Goal: Information Seeking & Learning: Find specific fact

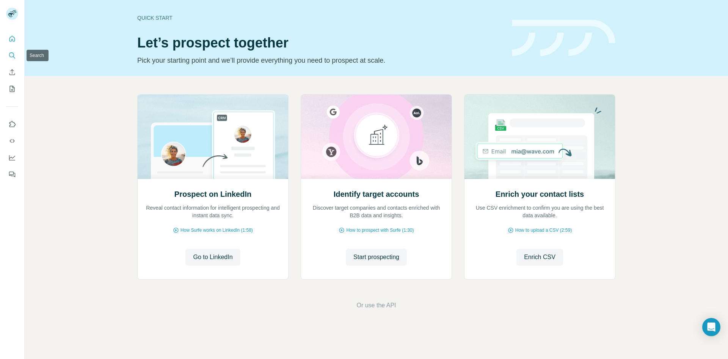
click at [8, 54] on button "Search" at bounding box center [12, 56] width 12 height 14
click at [12, 53] on icon "Search" at bounding box center [12, 56] width 8 height 8
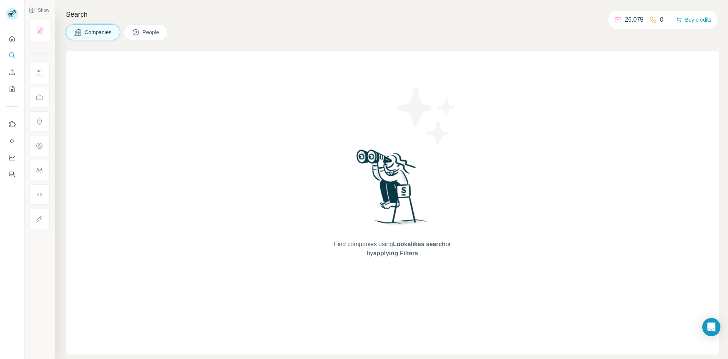
click at [137, 35] on icon at bounding box center [136, 32] width 6 height 6
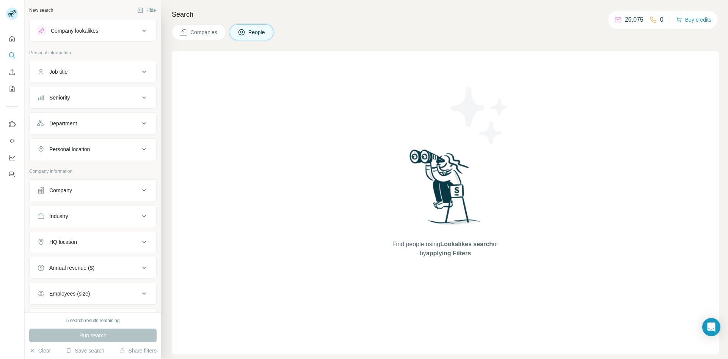
click at [78, 99] on div "Seniority" at bounding box center [88, 98] width 102 height 8
click at [43, 129] on icon at bounding box center [41, 130] width 9 height 9
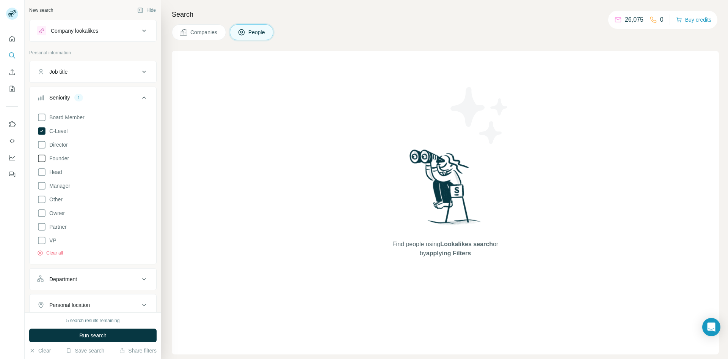
click at [45, 157] on icon at bounding box center [41, 158] width 9 height 9
click at [40, 142] on icon at bounding box center [41, 144] width 9 height 9
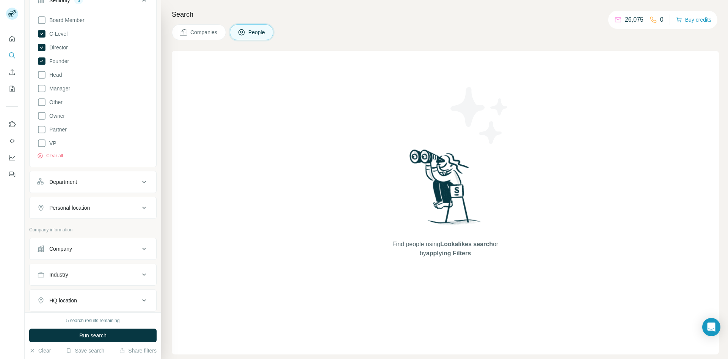
scroll to position [114, 0]
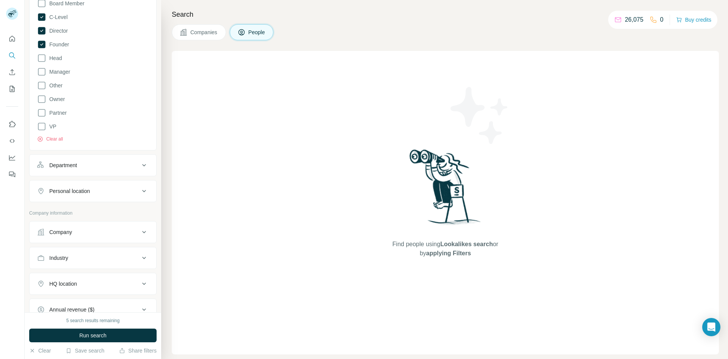
click at [75, 228] on div "Company" at bounding box center [88, 232] width 102 height 8
click at [83, 250] on input "text" at bounding box center [93, 251] width 112 height 14
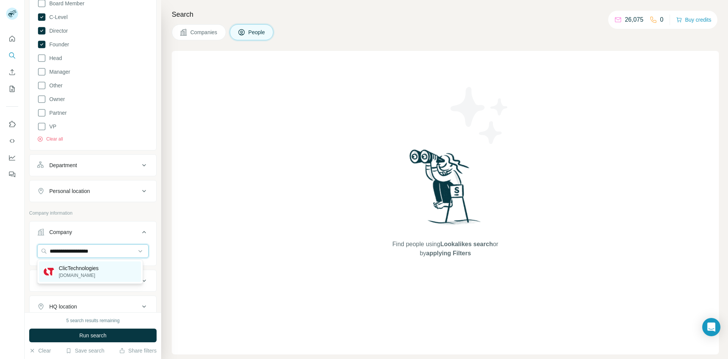
type input "**********"
click at [91, 269] on p "ClicTechnologies" at bounding box center [79, 268] width 40 height 8
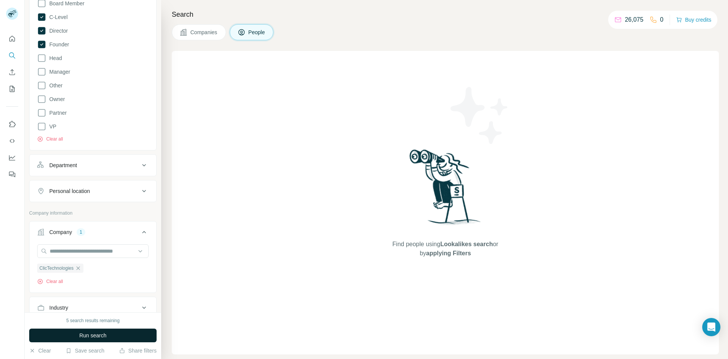
click at [93, 335] on span "Run search" at bounding box center [92, 335] width 27 height 8
click at [204, 33] on span "Companies" at bounding box center [204, 32] width 28 height 8
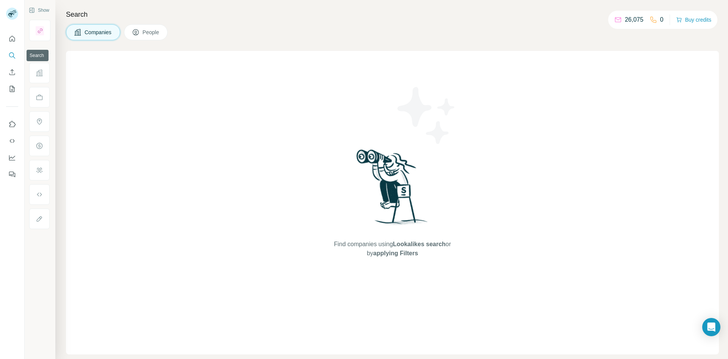
click at [14, 57] on icon "Search" at bounding box center [12, 56] width 8 height 8
click at [12, 55] on icon "Search" at bounding box center [12, 56] width 8 height 8
click at [146, 33] on span "People" at bounding box center [151, 32] width 17 height 8
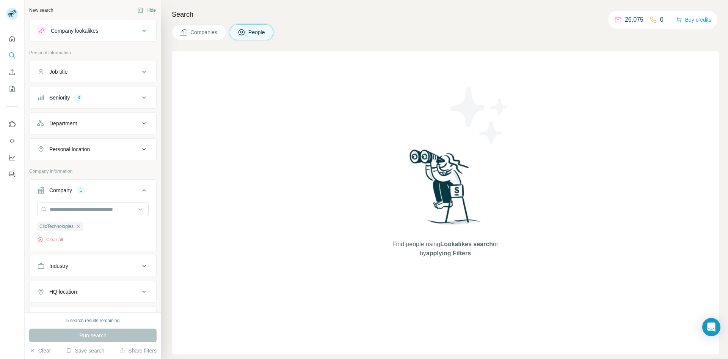
click at [140, 97] on icon at bounding box center [144, 97] width 9 height 9
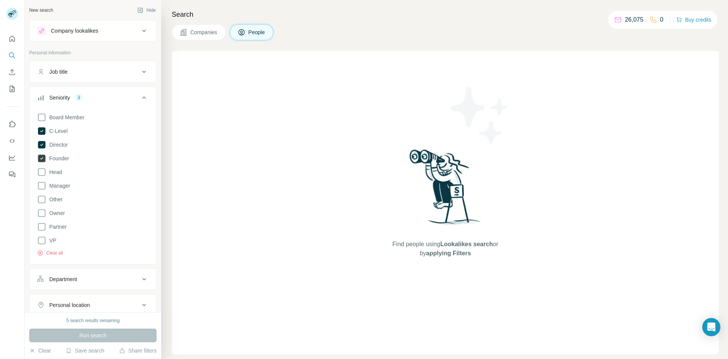
click at [46, 156] on icon at bounding box center [41, 158] width 9 height 9
click at [84, 335] on span "Run search" at bounding box center [92, 335] width 27 height 8
